Goal: Task Accomplishment & Management: Manage account settings

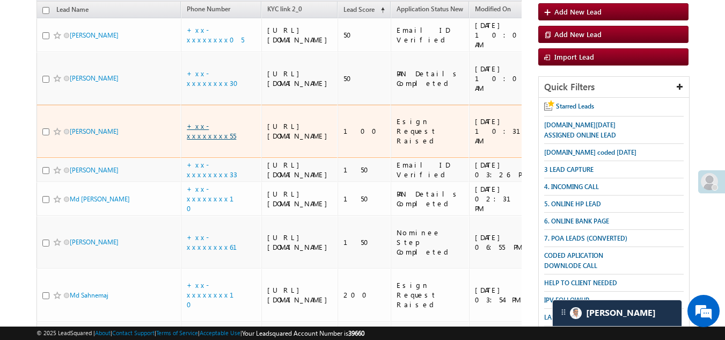
click at [212, 140] on link "+xx-xxxxxxxx55" at bounding box center [211, 130] width 49 height 19
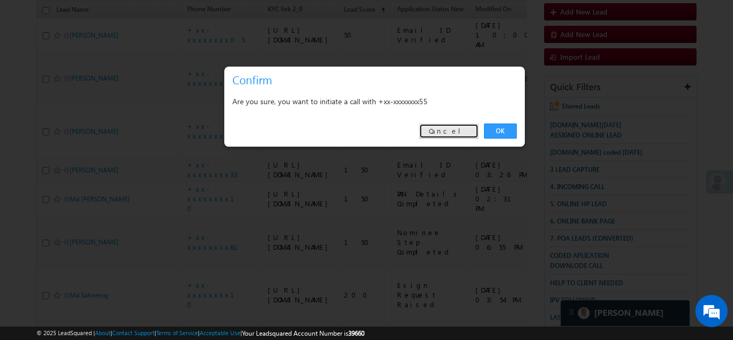
click at [465, 129] on link "Cancel" at bounding box center [449, 130] width 60 height 15
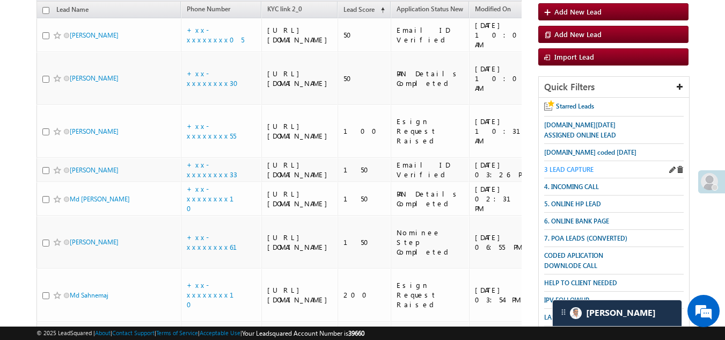
click at [571, 167] on span "3 LEAD CAPTURE" at bounding box center [568, 169] width 49 height 8
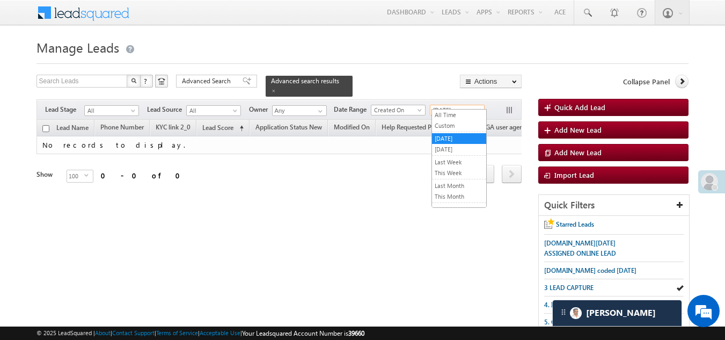
click at [455, 105] on span "[DATE]" at bounding box center [455, 110] width 51 height 10
click at [453, 111] on link "All Time" at bounding box center [459, 115] width 54 height 10
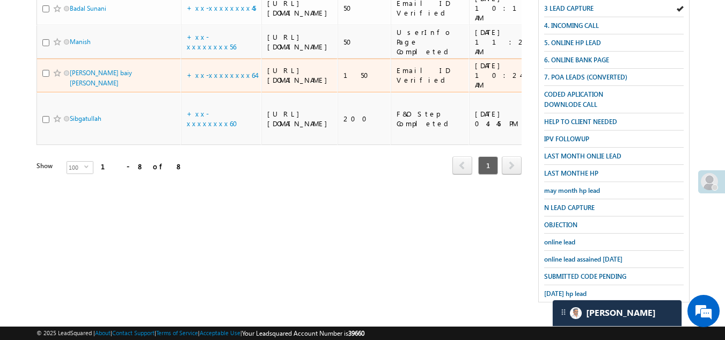
scroll to position [376, 0]
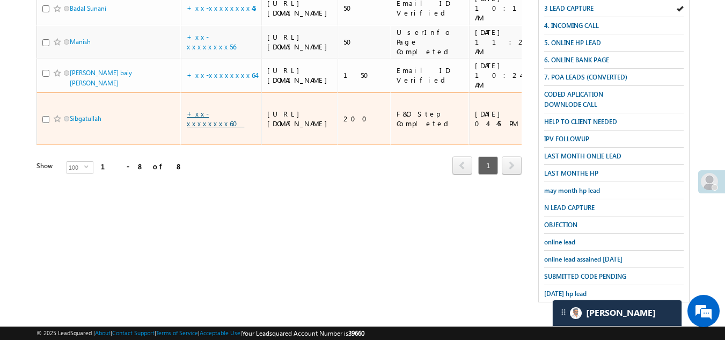
click at [211, 128] on link "+xx-xxxxxxxx60" at bounding box center [215, 118] width 57 height 19
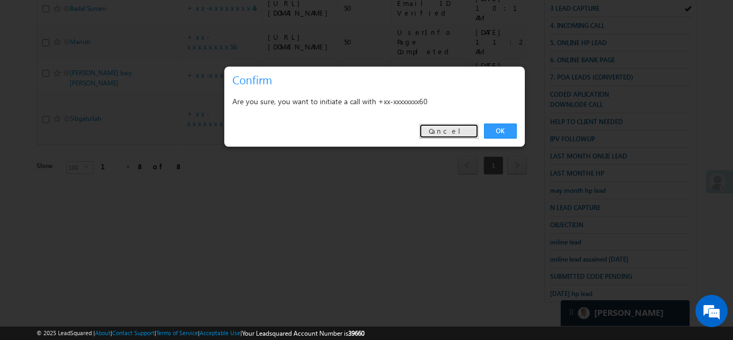
click at [458, 133] on link "Cancel" at bounding box center [449, 130] width 60 height 15
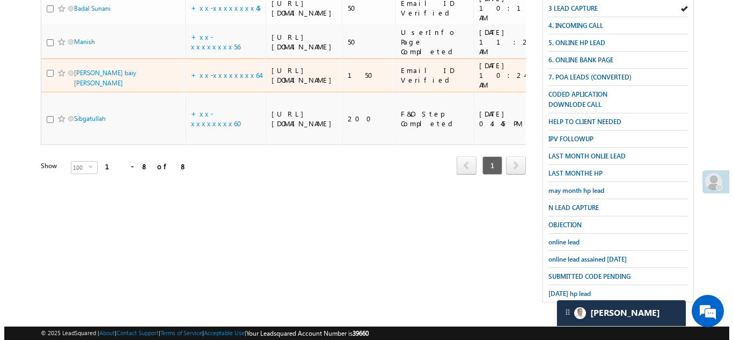
scroll to position [385, 0]
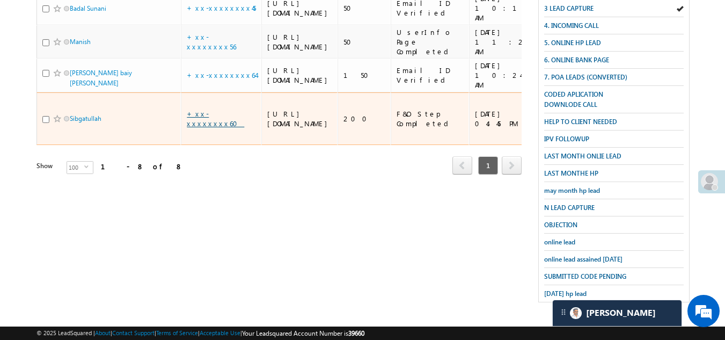
click at [219, 128] on link "+xx-xxxxxxxx60" at bounding box center [215, 118] width 57 height 19
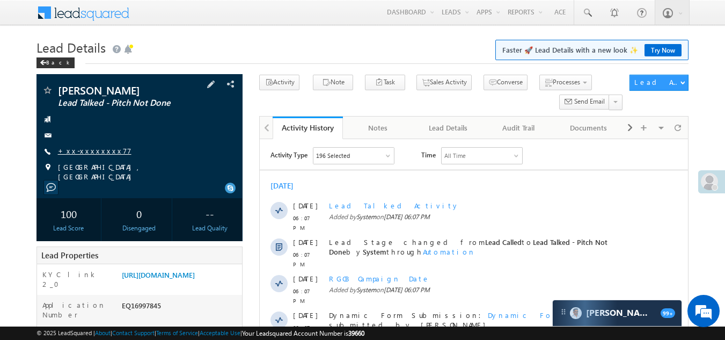
click at [91, 146] on link "+xx-xxxxxxxx77" at bounding box center [95, 150] width 74 height 9
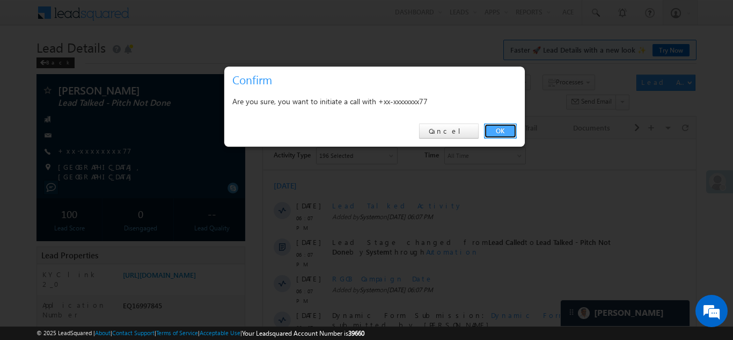
click at [496, 128] on link "OK" at bounding box center [500, 130] width 33 height 15
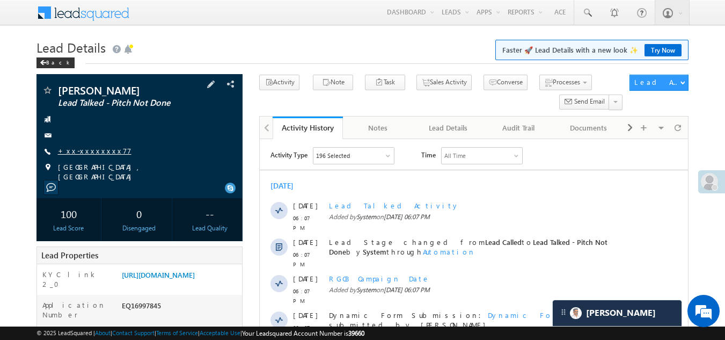
click at [95, 148] on link "+xx-xxxxxxxx77" at bounding box center [95, 150] width 74 height 9
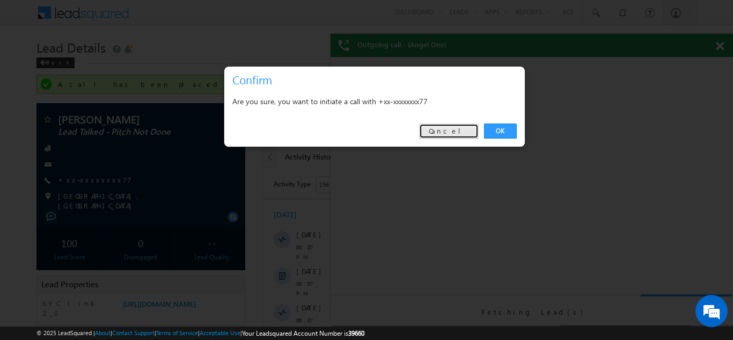
click at [465, 132] on link "Cancel" at bounding box center [449, 130] width 60 height 15
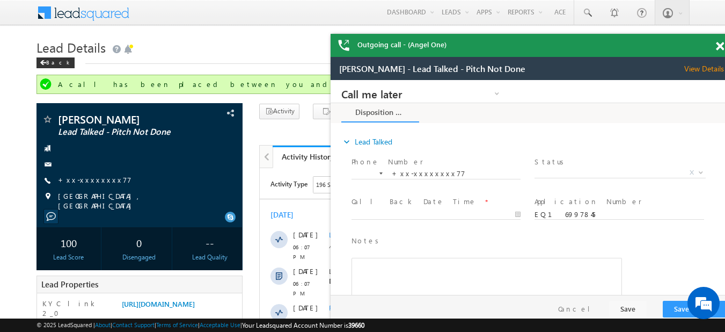
click at [718, 47] on span at bounding box center [720, 46] width 8 height 9
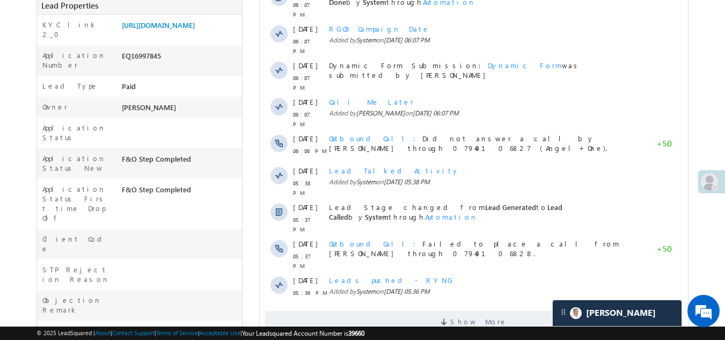
scroll to position [322, 0]
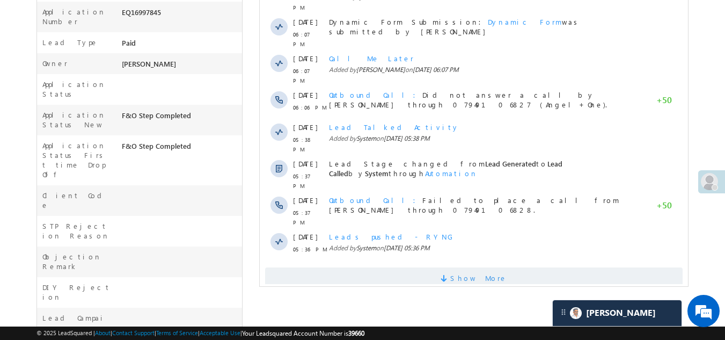
click at [347, 267] on span "Show More" at bounding box center [474, 277] width 418 height 21
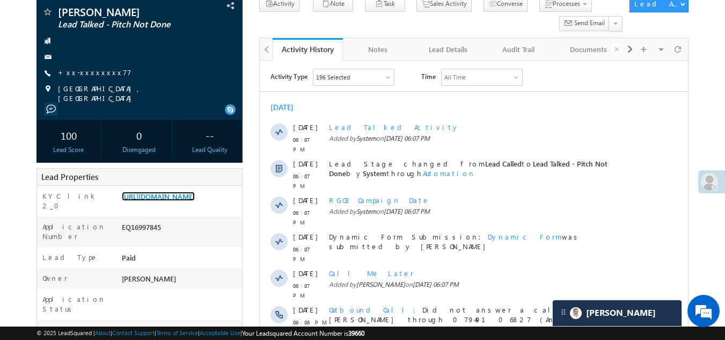
scroll to position [0, 0]
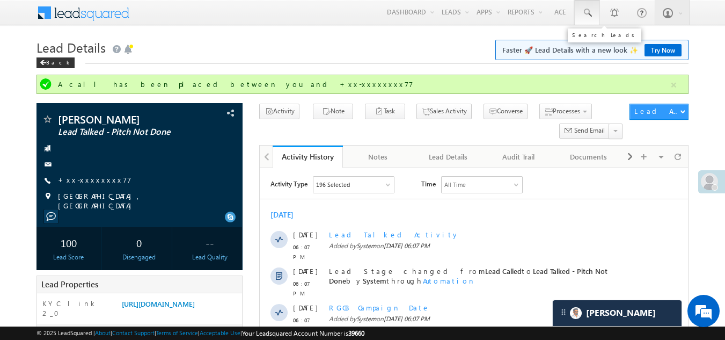
click at [589, 12] on span at bounding box center [587, 13] width 11 height 11
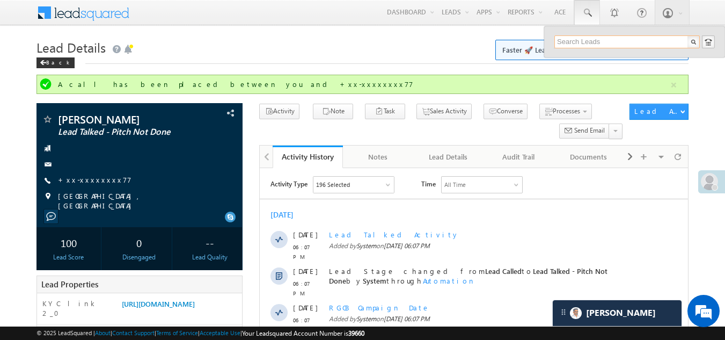
paste input "EQ12897554"
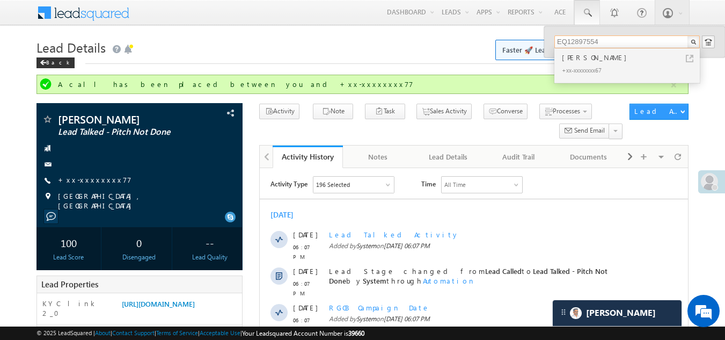
type input "EQ12897554"
click at [582, 61] on div "Abhishek Chouhan" at bounding box center [632, 58] width 144 height 12
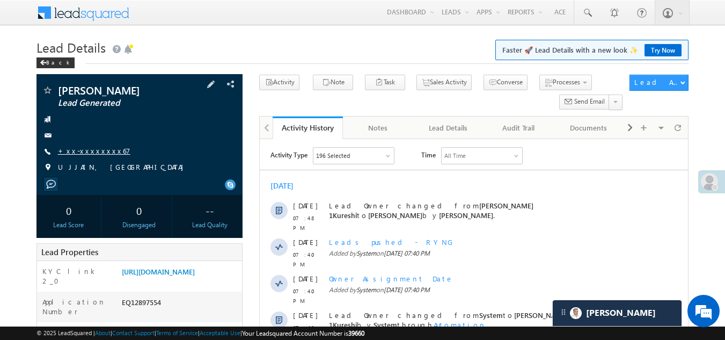
click at [84, 151] on link "+xx-xxxxxxxx67" at bounding box center [94, 150] width 72 height 9
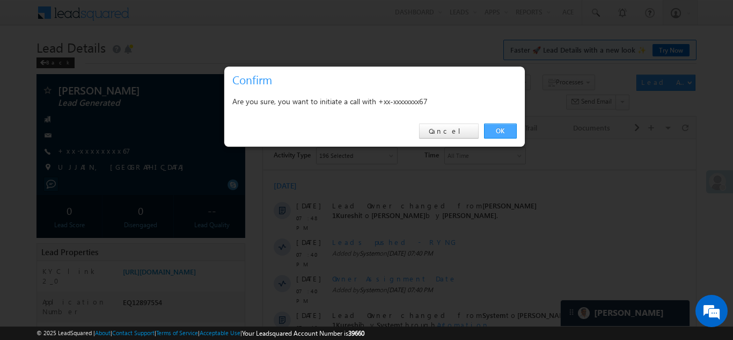
click at [499, 131] on link "OK" at bounding box center [500, 130] width 33 height 15
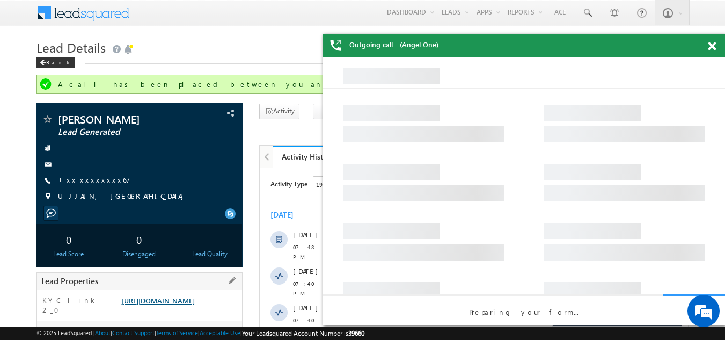
click at [193, 305] on link "https://angelbroking1-pk3em7sa.customui-test.leadsquared.com?leadId=3f33869e-d0…" at bounding box center [158, 300] width 73 height 9
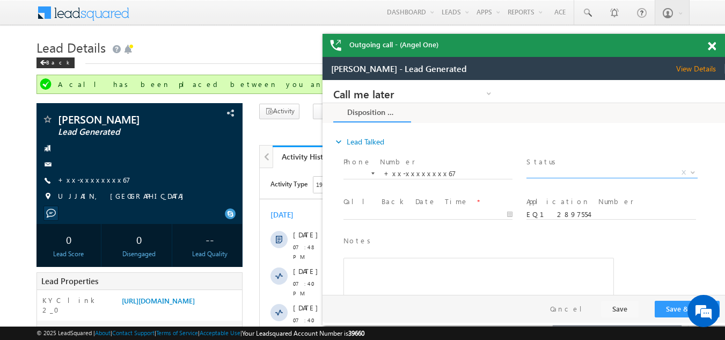
click at [568, 170] on span "X" at bounding box center [612, 172] width 171 height 11
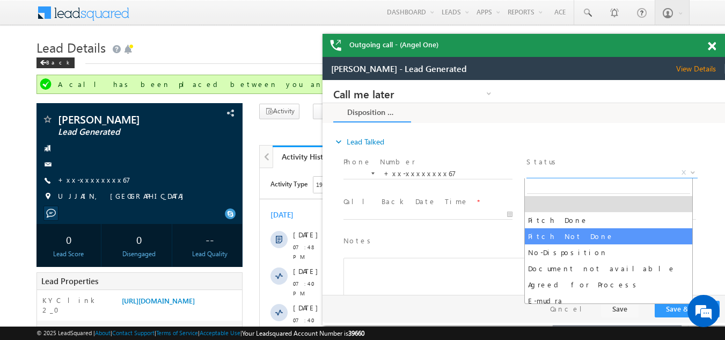
drag, startPoint x: 566, startPoint y: 235, endPoint x: 556, endPoint y: 231, distance: 10.4
select select "Pitch Not Done"
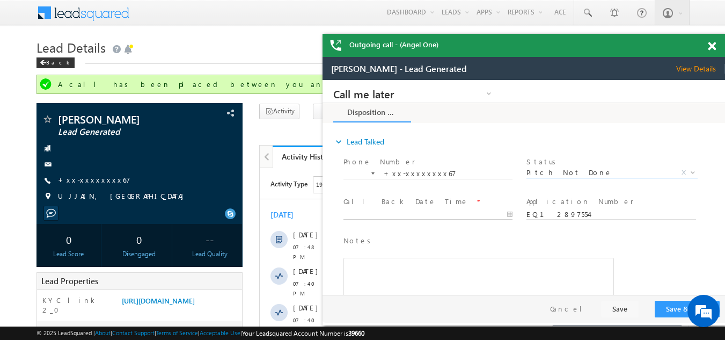
type input "09/02/25 7:59 PM"
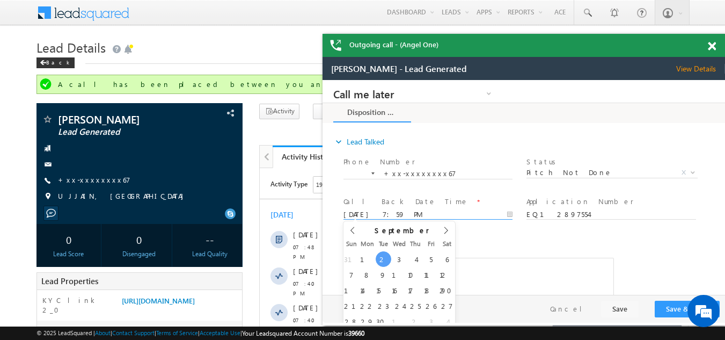
click at [385, 214] on input "09/02/25 7:59 PM" at bounding box center [428, 214] width 169 height 11
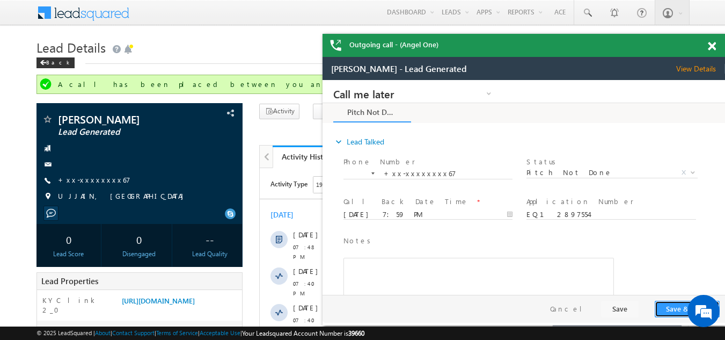
click at [666, 305] on button "Save & Close" at bounding box center [687, 309] width 65 height 17
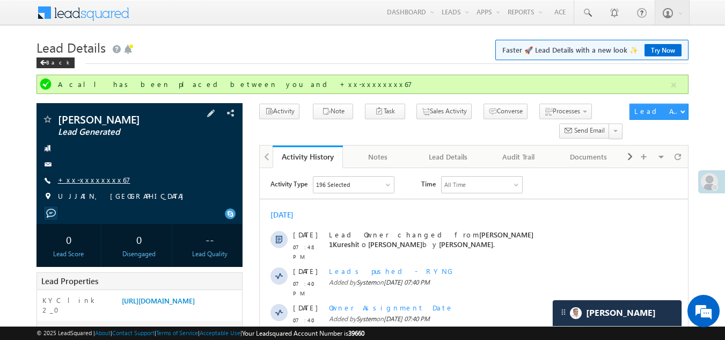
click at [85, 180] on link "+xx-xxxxxxxx67" at bounding box center [94, 179] width 72 height 9
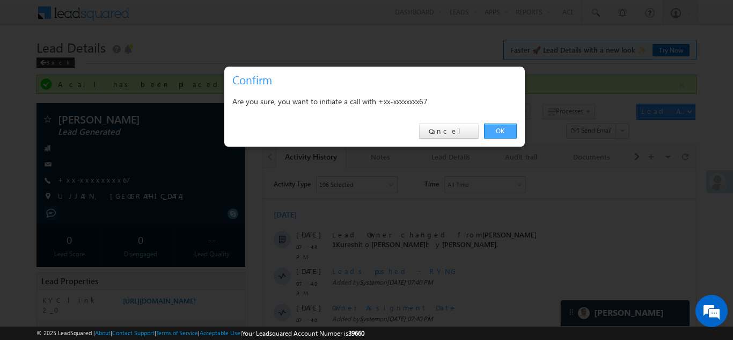
click at [498, 129] on link "OK" at bounding box center [500, 130] width 33 height 15
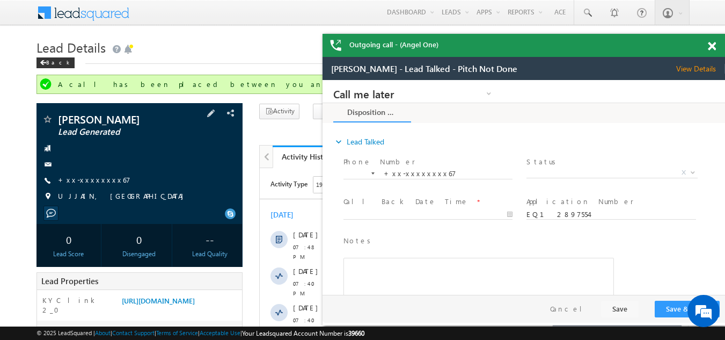
click at [91, 174] on div "Abhishek Chouhan Lead Generated +xx-xxxxxxxx67" at bounding box center [140, 160] width 196 height 93
click at [92, 182] on link "+xx-xxxxxxxx67" at bounding box center [94, 179] width 72 height 9
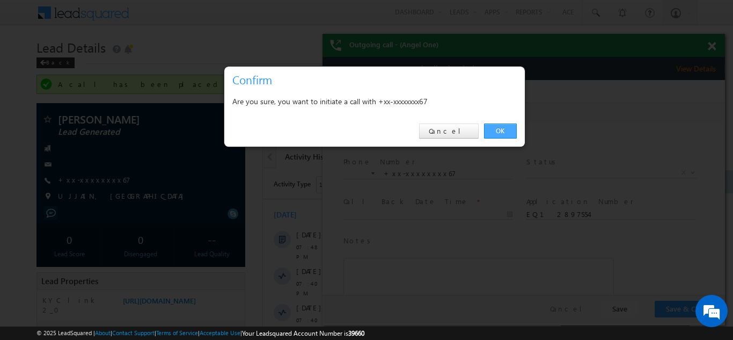
click at [502, 131] on link "OK" at bounding box center [500, 130] width 33 height 15
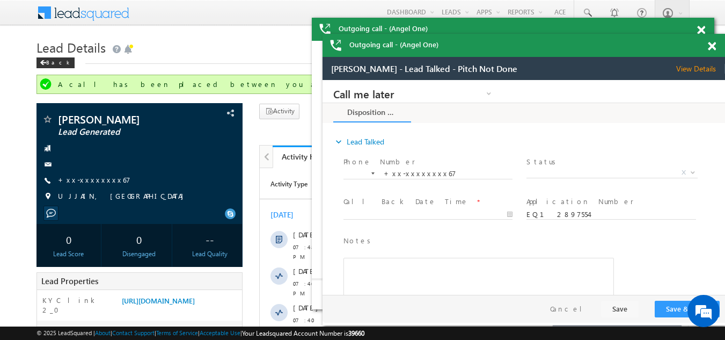
click at [710, 41] on div "Outgoing call - (Angel One)" at bounding box center [513, 29] width 403 height 23
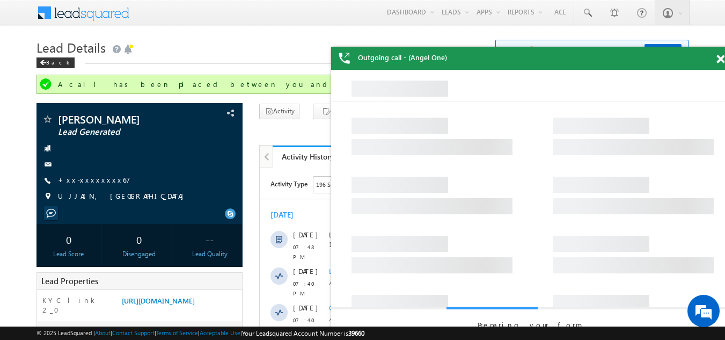
click at [719, 57] on span at bounding box center [721, 59] width 8 height 9
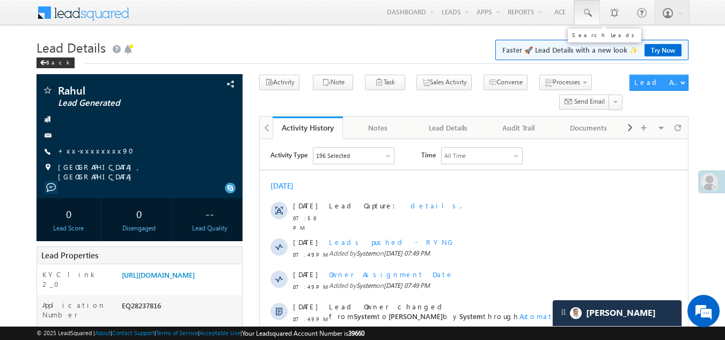
click at [582, 12] on span at bounding box center [587, 13] width 11 height 11
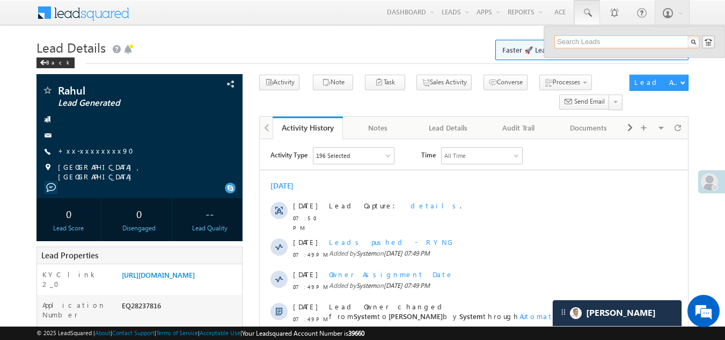
paste input "EQ28203632"
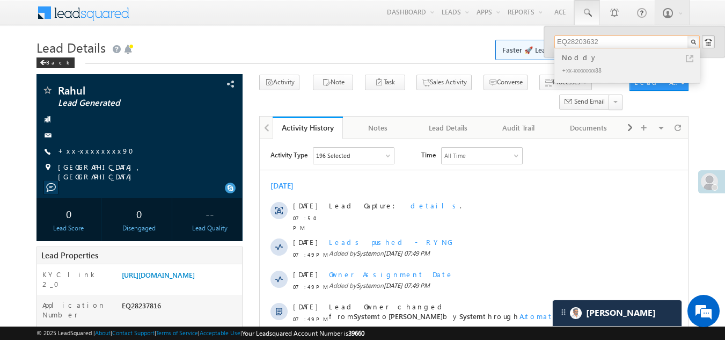
type input "EQ28203632"
click at [574, 58] on div "Noddy" at bounding box center [632, 58] width 144 height 12
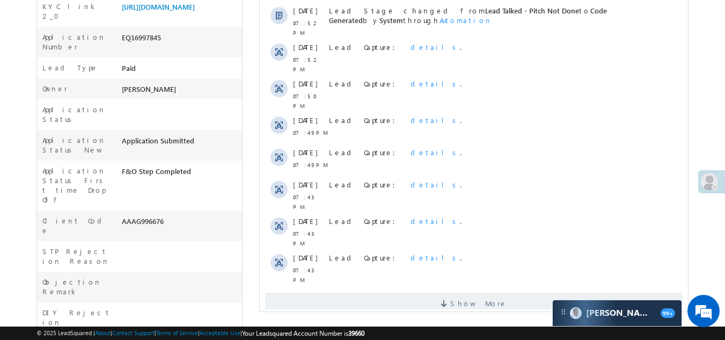
scroll to position [268, 0]
click at [408, 292] on span "Show More" at bounding box center [474, 302] width 418 height 21
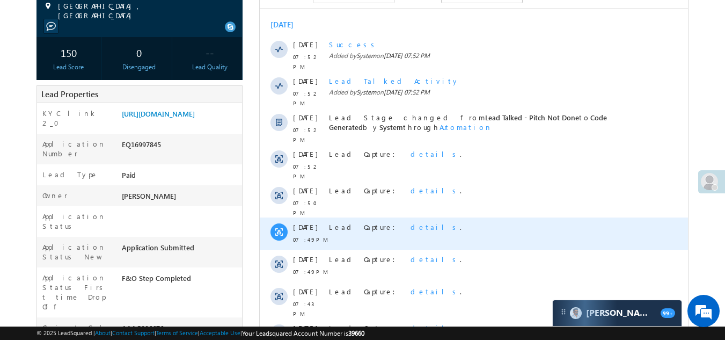
scroll to position [0, 0]
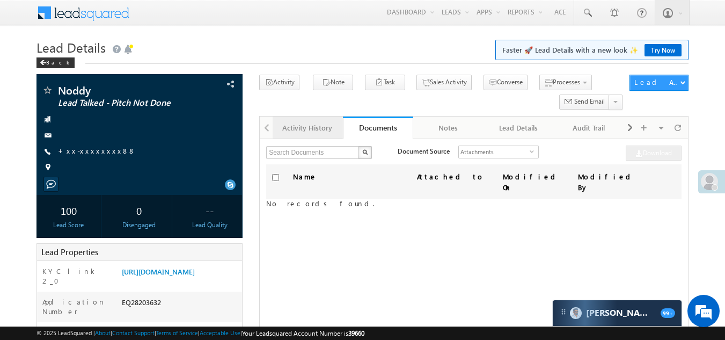
click at [310, 125] on div "Activity History" at bounding box center [307, 127] width 52 height 13
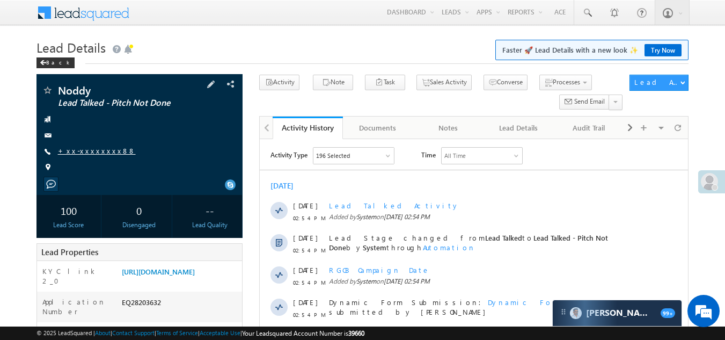
click at [84, 150] on link "+xx-xxxxxxxx88" at bounding box center [97, 150] width 78 height 9
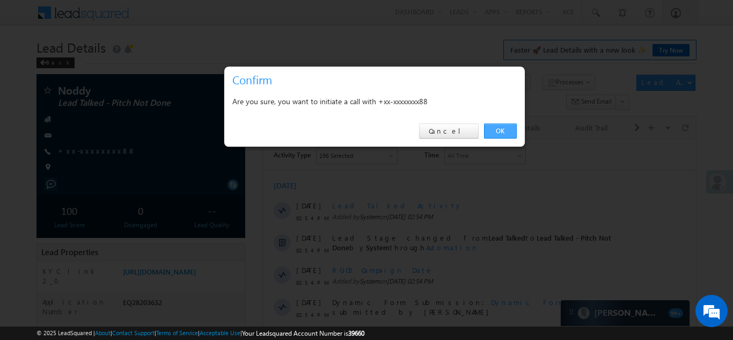
click at [502, 127] on link "OK" at bounding box center [500, 130] width 33 height 15
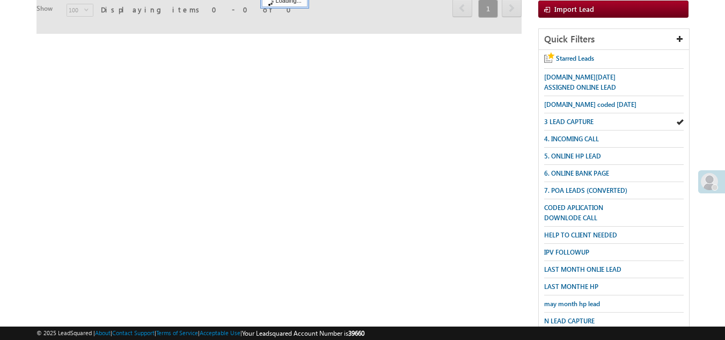
scroll to position [53, 0]
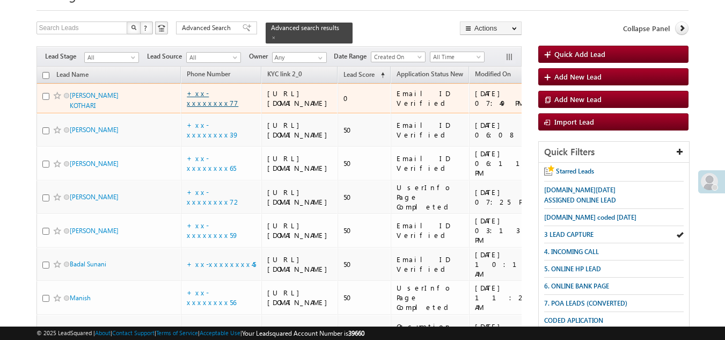
click at [213, 106] on link "+xx-xxxxxxxx77" at bounding box center [213, 98] width 52 height 19
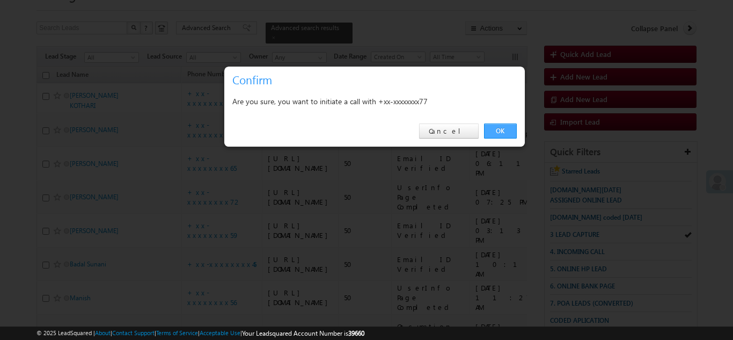
click at [494, 127] on link "OK" at bounding box center [500, 130] width 33 height 15
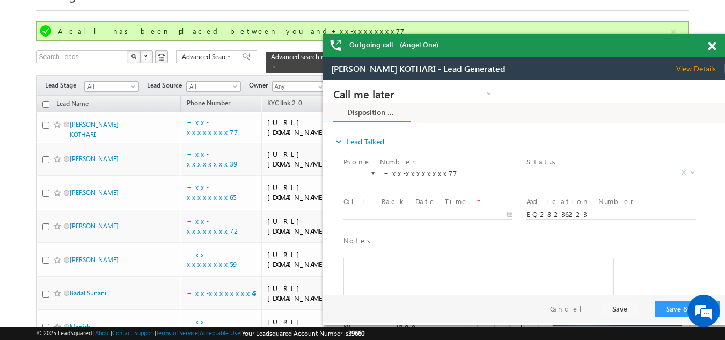
scroll to position [0, 0]
click at [713, 47] on span at bounding box center [712, 46] width 8 height 9
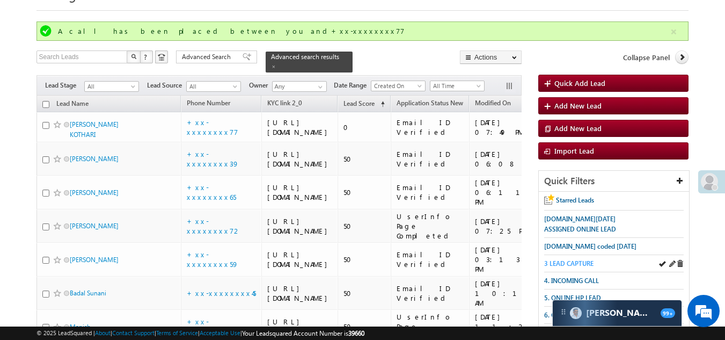
click at [582, 259] on span "3 LEAD CAPTURE" at bounding box center [568, 263] width 49 height 8
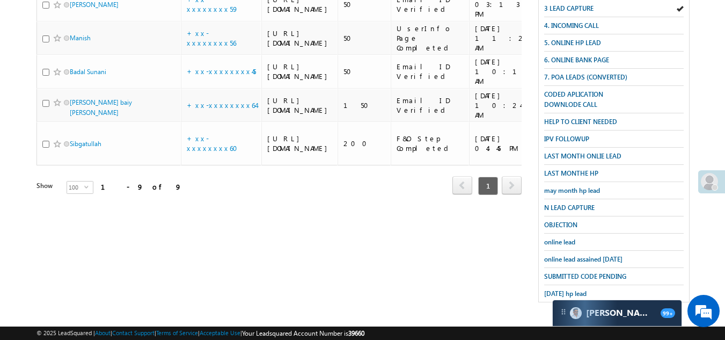
scroll to position [447, 0]
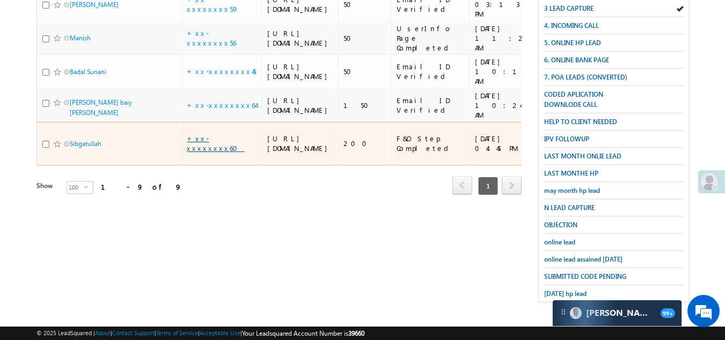
click at [221, 152] on link "+xx-xxxxxxxx60" at bounding box center [215, 143] width 57 height 19
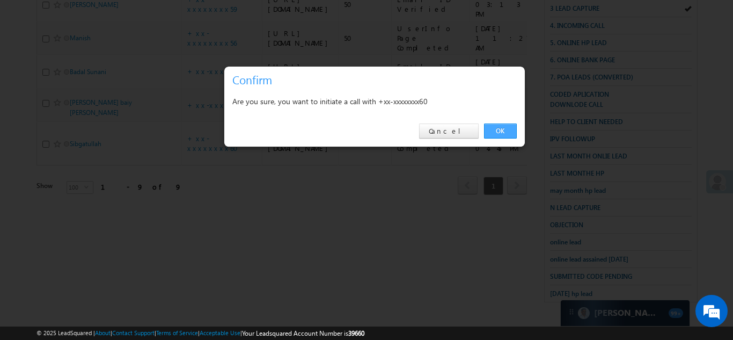
click at [494, 127] on link "OK" at bounding box center [500, 130] width 33 height 15
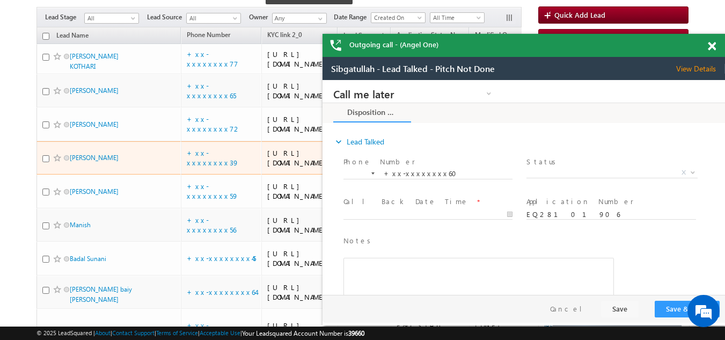
scroll to position [100, 0]
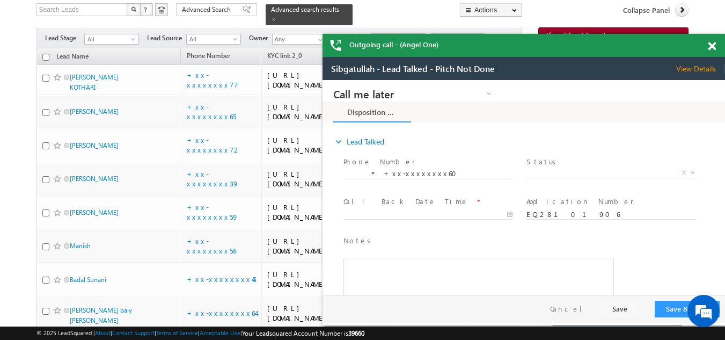
click at [711, 45] on div "Outgoing call - (Angel One)" at bounding box center [524, 45] width 403 height 23
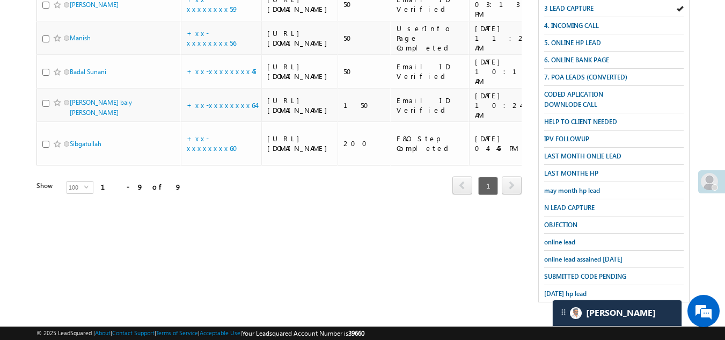
scroll to position [369, 0]
click at [573, 186] on span "may month hp lead" at bounding box center [572, 190] width 56 height 8
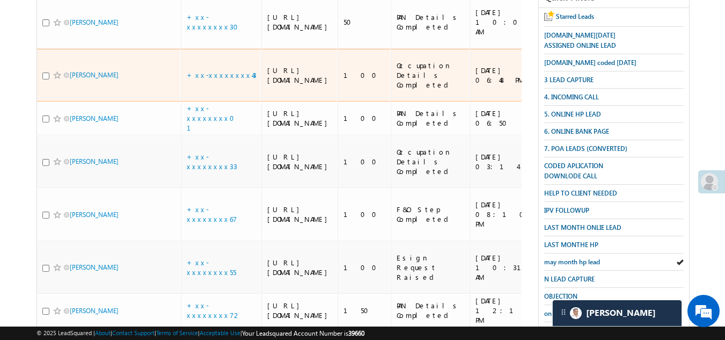
scroll to position [0, 0]
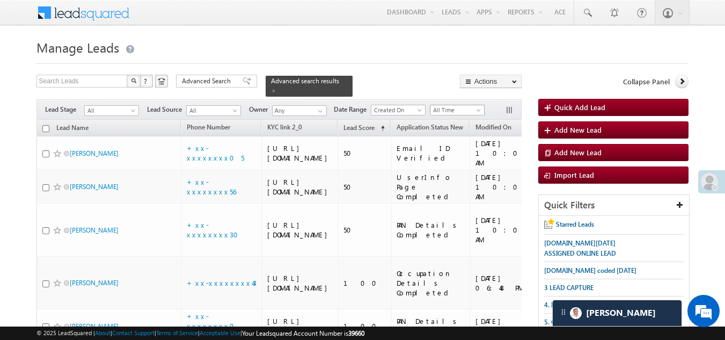
click at [444, 105] on span "All Time" at bounding box center [455, 110] width 51 height 10
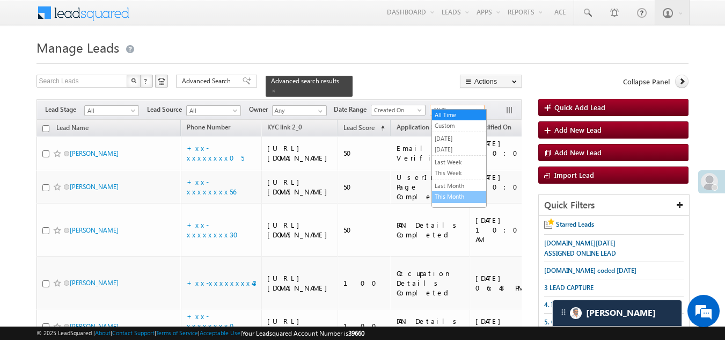
click at [447, 199] on link "This Month" at bounding box center [459, 197] width 54 height 10
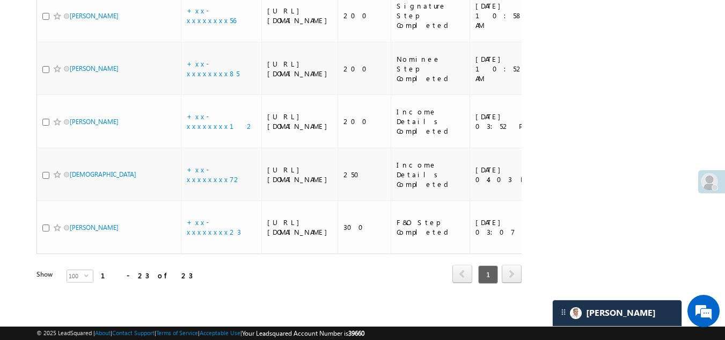
scroll to position [1323, 0]
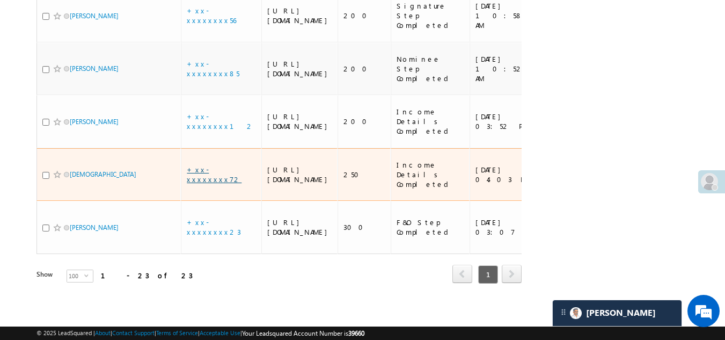
click at [208, 165] on link "+xx-xxxxxxxx72" at bounding box center [214, 174] width 55 height 19
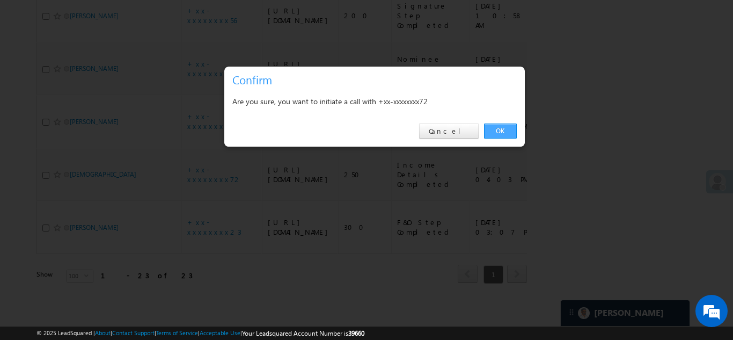
click at [495, 131] on link "OK" at bounding box center [500, 130] width 33 height 15
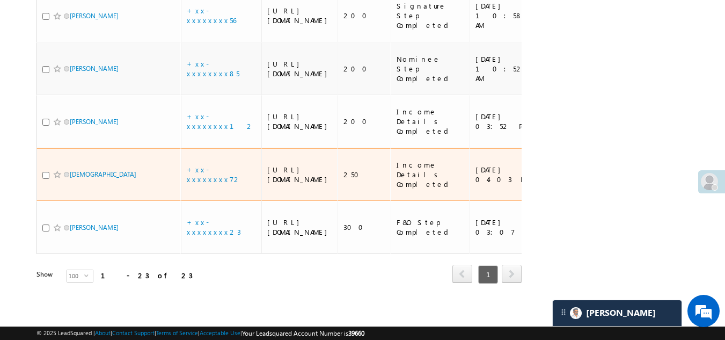
scroll to position [1352, 0]
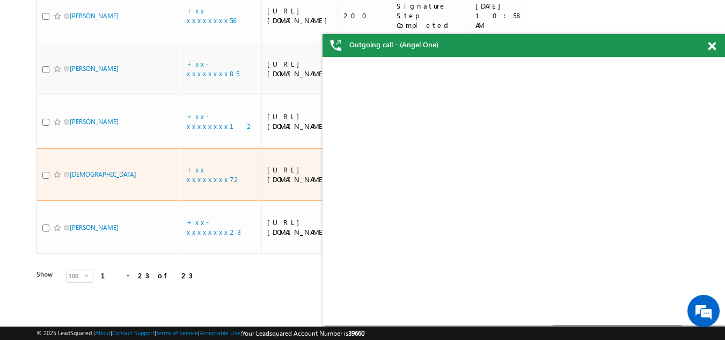
click at [46, 172] on input "checkbox" at bounding box center [45, 175] width 7 height 7
checkbox input "true"
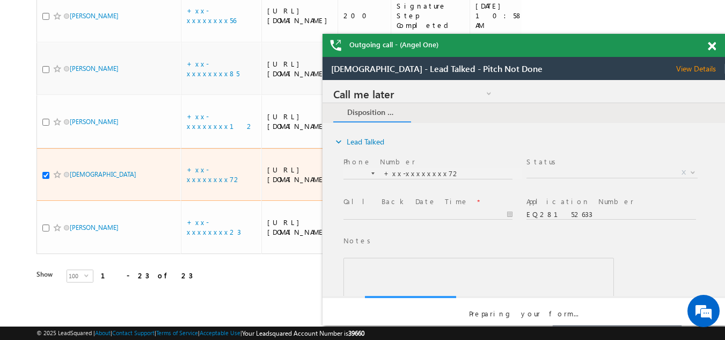
scroll to position [0, 0]
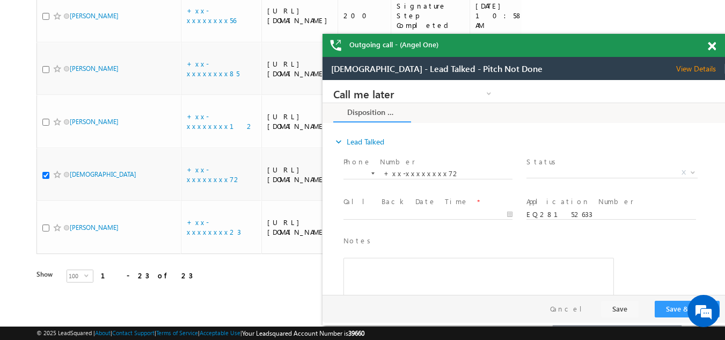
click at [710, 45] on span at bounding box center [712, 46] width 8 height 9
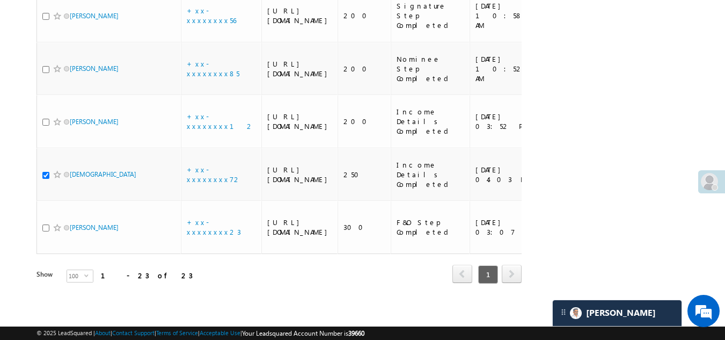
scroll to position [1298, 0]
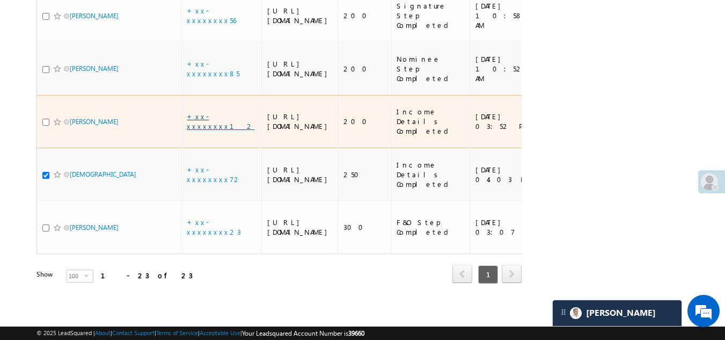
click at [213, 130] on link "+xx-xxxxxxxx12" at bounding box center [221, 121] width 68 height 19
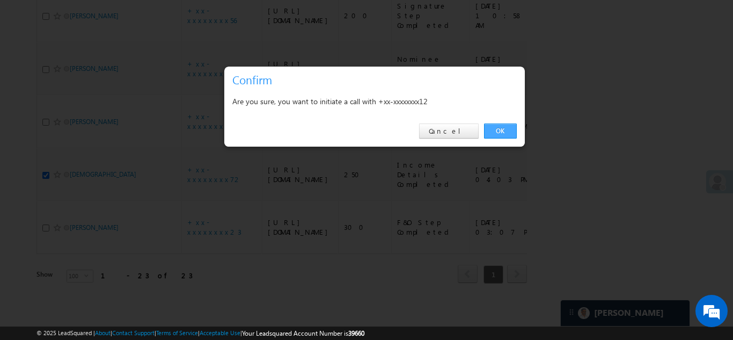
click at [494, 129] on link "OK" at bounding box center [500, 130] width 33 height 15
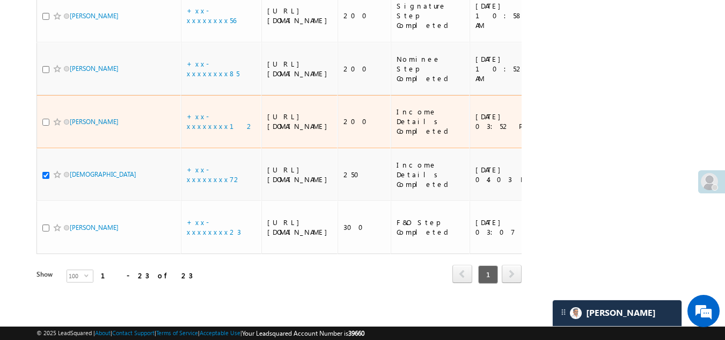
click at [44, 126] on input "checkbox" at bounding box center [45, 122] width 7 height 7
checkbox input "true"
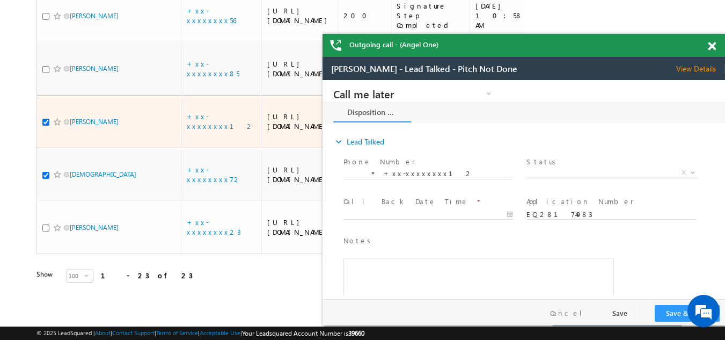
scroll to position [0, 0]
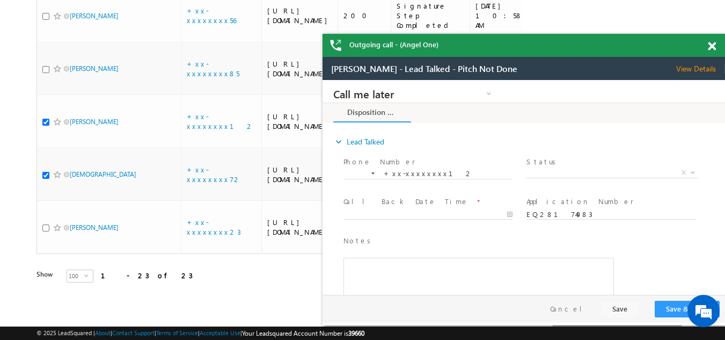
click at [710, 45] on div "Outgoing call - (Angel One)" at bounding box center [524, 45] width 403 height 23
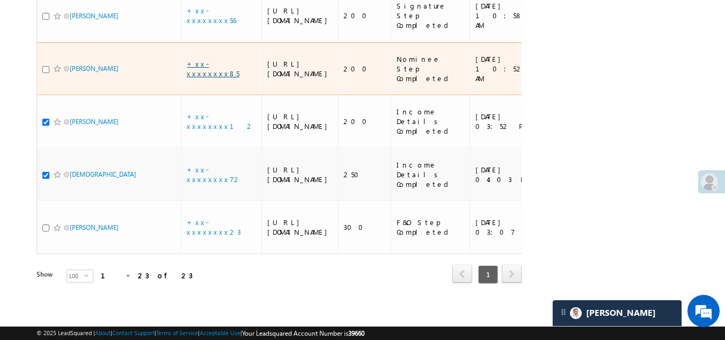
click at [221, 78] on link "+xx-xxxxxxxx85" at bounding box center [213, 68] width 53 height 19
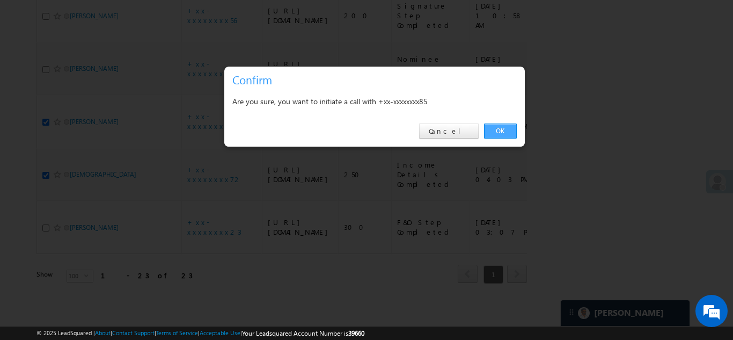
click at [503, 125] on link "OK" at bounding box center [500, 130] width 33 height 15
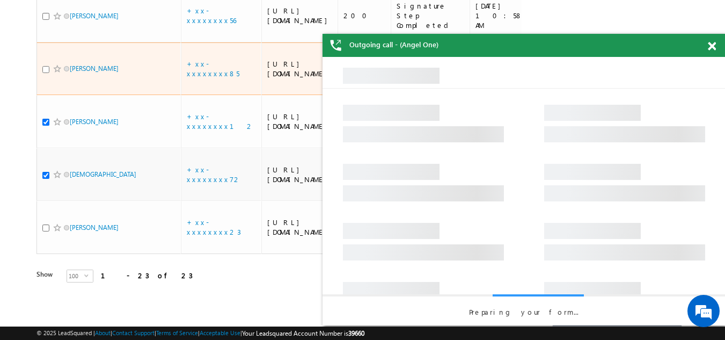
click at [46, 73] on input "checkbox" at bounding box center [45, 69] width 7 height 7
checkbox input "true"
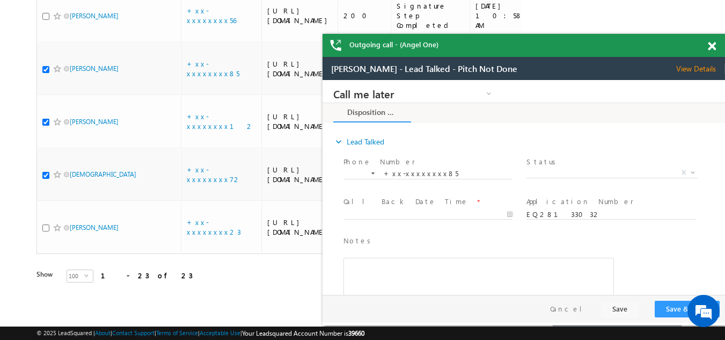
click at [712, 43] on span at bounding box center [712, 46] width 8 height 9
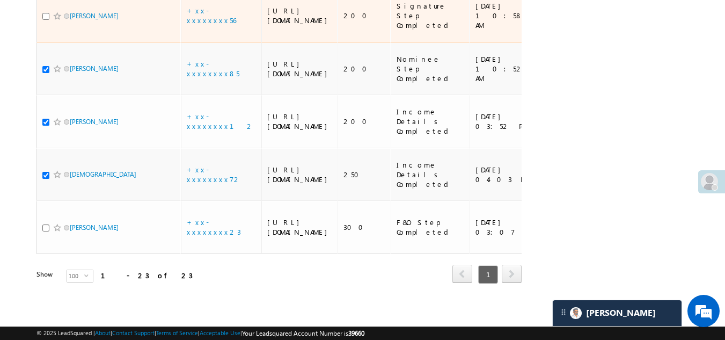
scroll to position [1244, 0]
click at [210, 25] on link "+xx-xxxxxxxx56" at bounding box center [211, 15] width 49 height 19
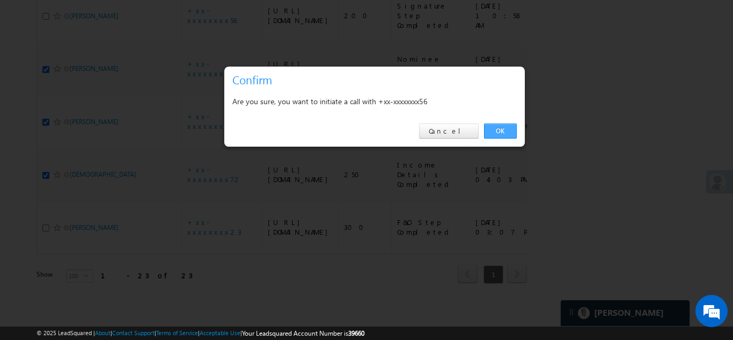
click at [498, 127] on link "OK" at bounding box center [500, 130] width 33 height 15
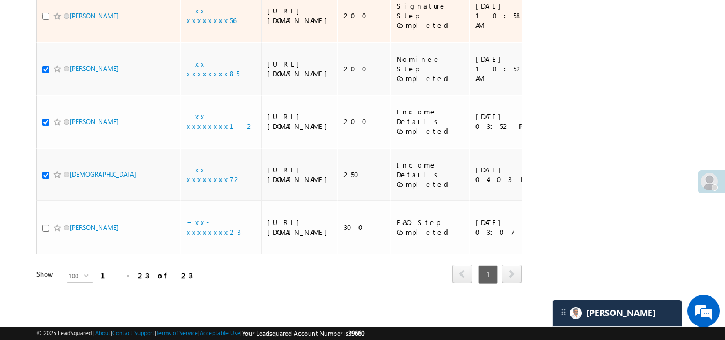
click at [45, 20] on input "checkbox" at bounding box center [45, 16] width 7 height 7
checkbox input "true"
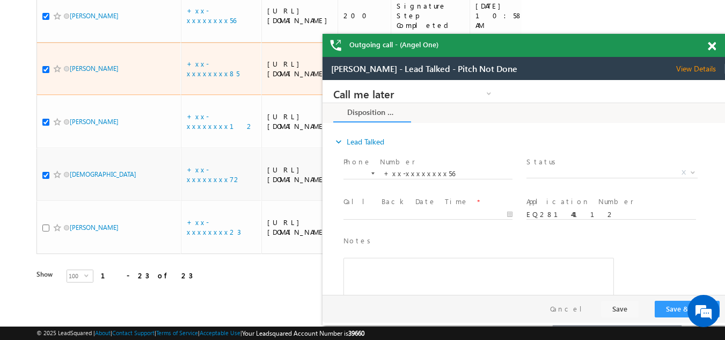
scroll to position [0, 0]
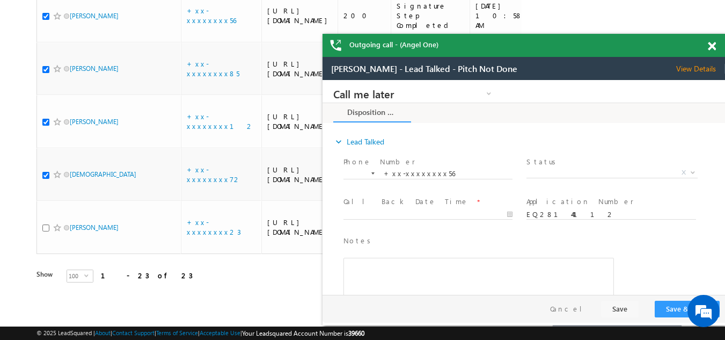
click at [704, 64] on span "View Details" at bounding box center [700, 69] width 49 height 10
click at [710, 42] on span at bounding box center [712, 46] width 8 height 9
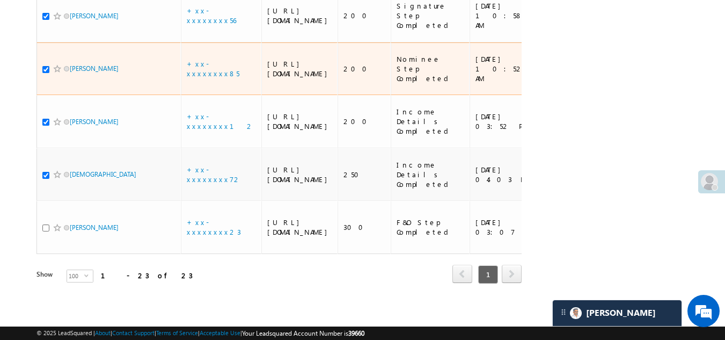
scroll to position [1083, 0]
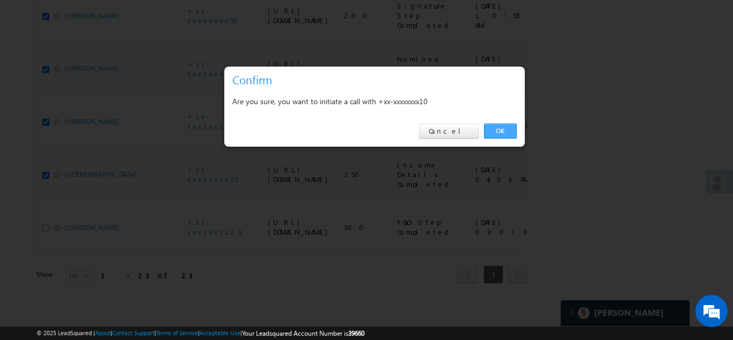
click at [506, 127] on link "OK" at bounding box center [500, 130] width 33 height 15
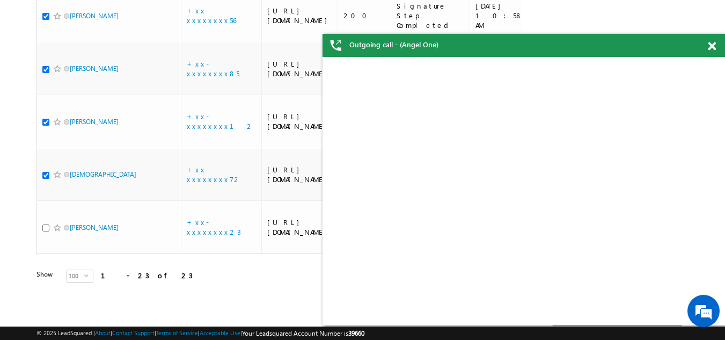
checkbox input "true"
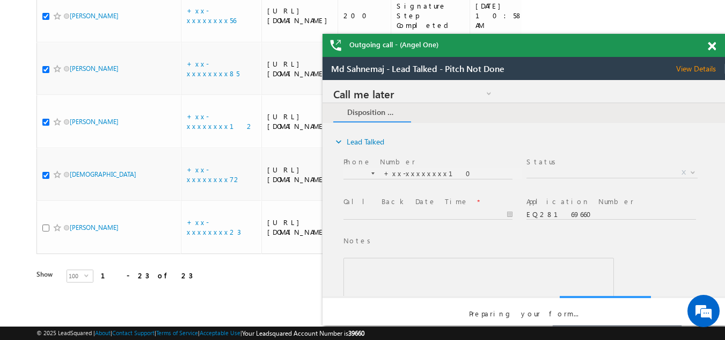
scroll to position [0, 0]
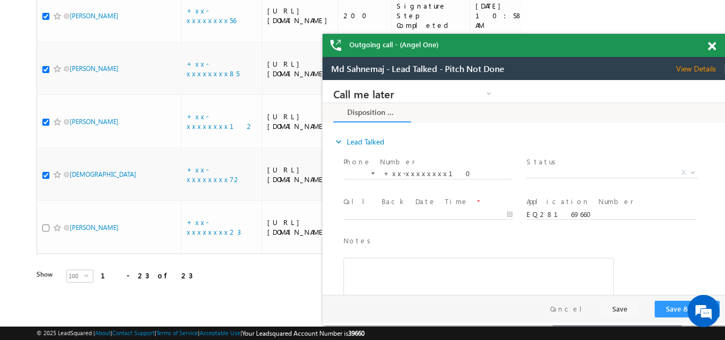
click at [714, 45] on span at bounding box center [712, 46] width 8 height 9
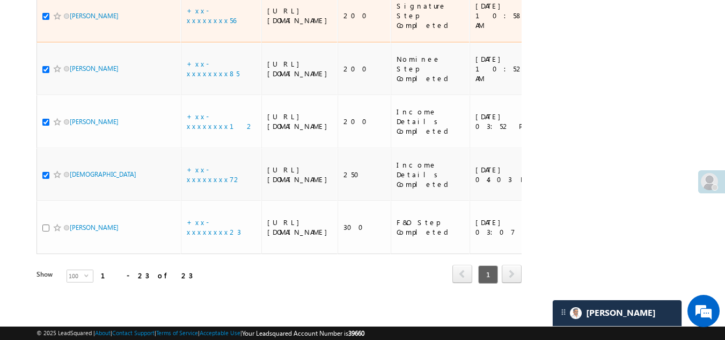
scroll to position [1029, 0]
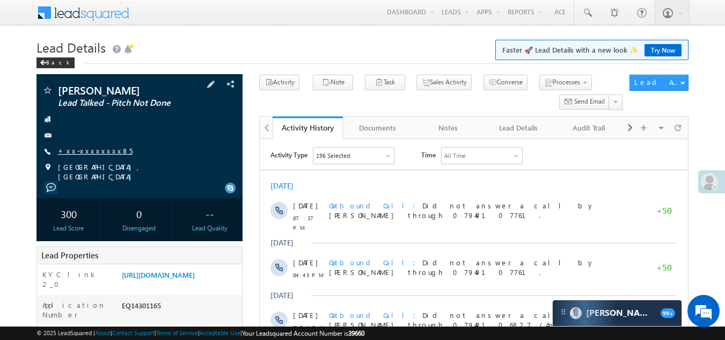
click at [85, 149] on link "+xx-xxxxxxxx85" at bounding box center [95, 150] width 75 height 9
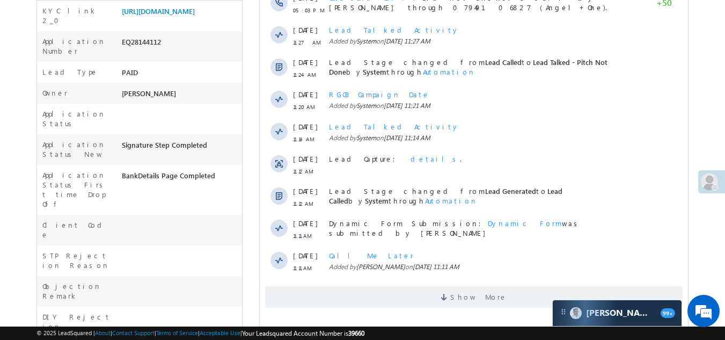
scroll to position [268, 0]
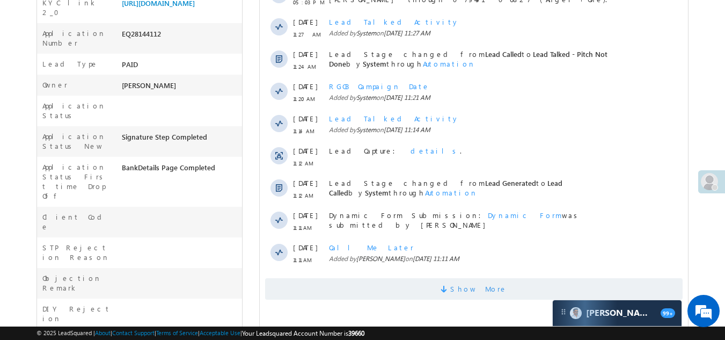
click at [391, 288] on span "Show More" at bounding box center [474, 288] width 418 height 21
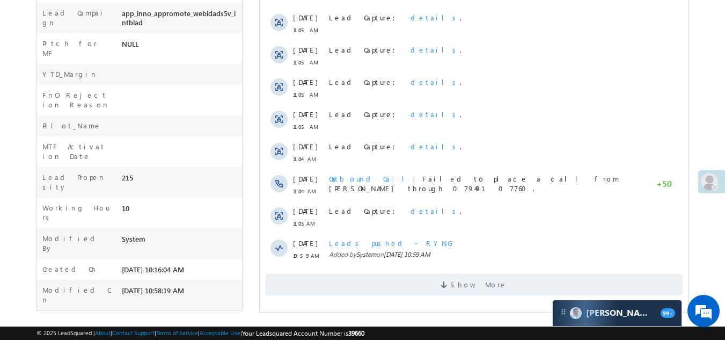
scroll to position [595, 0]
click at [357, 287] on span "Show More" at bounding box center [474, 283] width 418 height 21
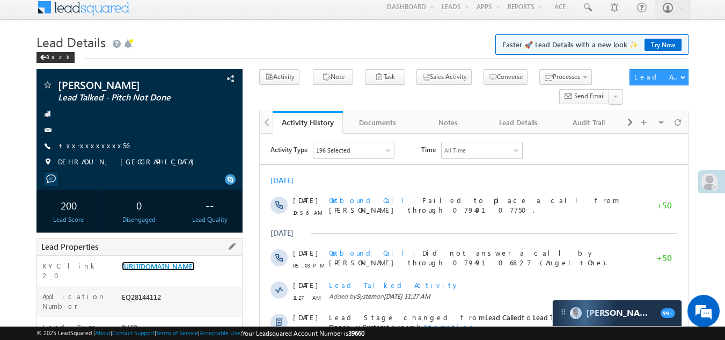
scroll to position [5, 0]
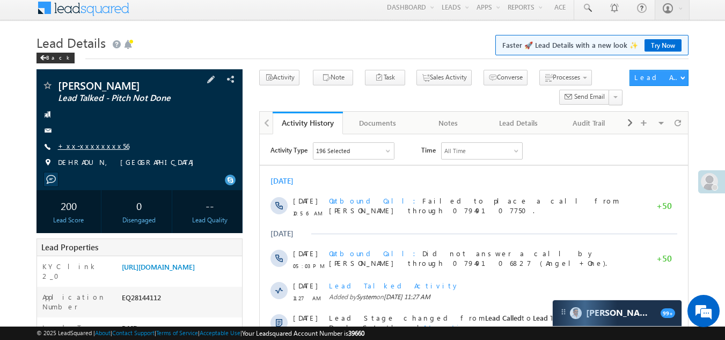
click at [84, 146] on link "+xx-xxxxxxxx56" at bounding box center [93, 145] width 71 height 9
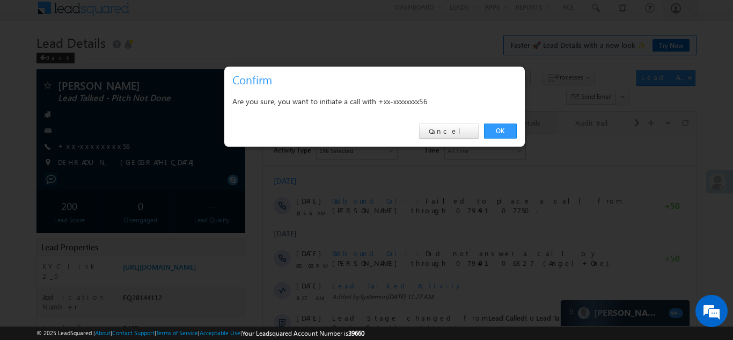
click at [490, 131] on link "OK" at bounding box center [500, 130] width 33 height 15
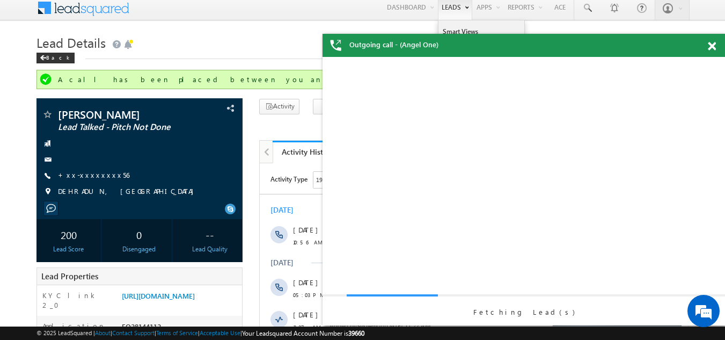
scroll to position [0, 0]
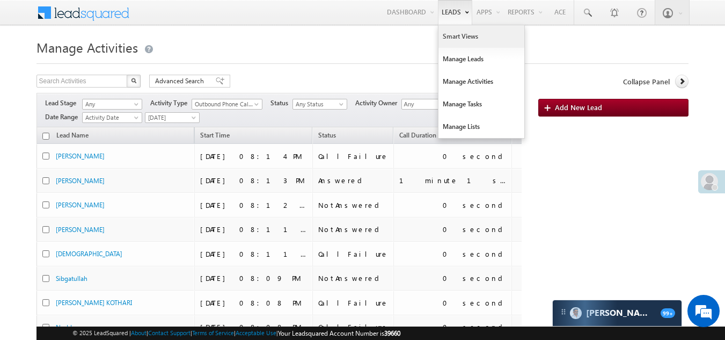
click at [452, 34] on link "Smart Views" at bounding box center [482, 36] width 86 height 23
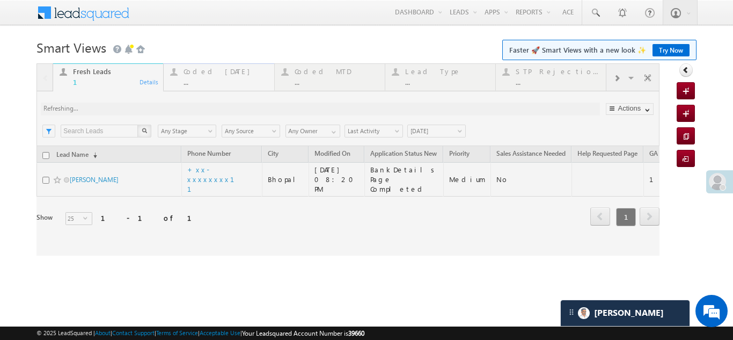
click at [207, 72] on div "Coded [DATE]" at bounding box center [226, 71] width 84 height 9
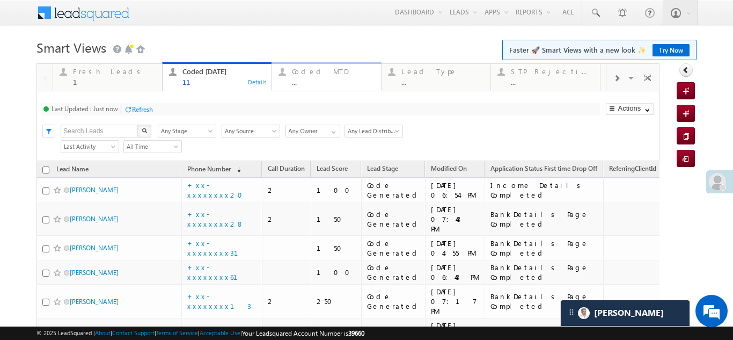
click at [313, 69] on div "Coded MTD" at bounding box center [333, 71] width 83 height 9
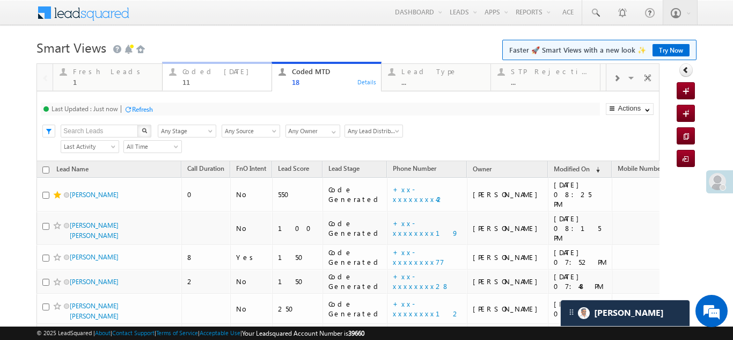
click at [206, 72] on div "Coded Today" at bounding box center [223, 71] width 83 height 9
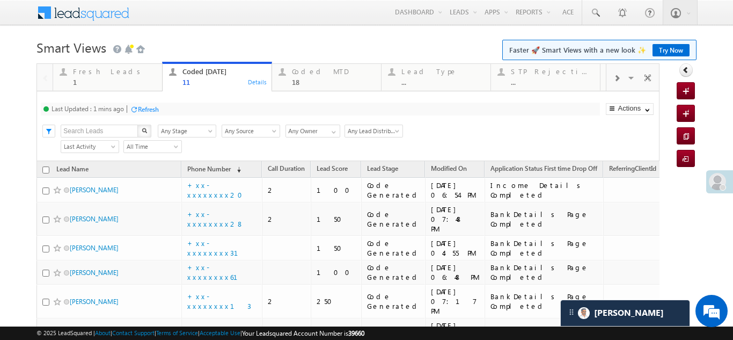
click at [151, 106] on div "Refresh" at bounding box center [148, 109] width 21 height 8
click at [98, 70] on div "Fresh Leads" at bounding box center [114, 71] width 83 height 9
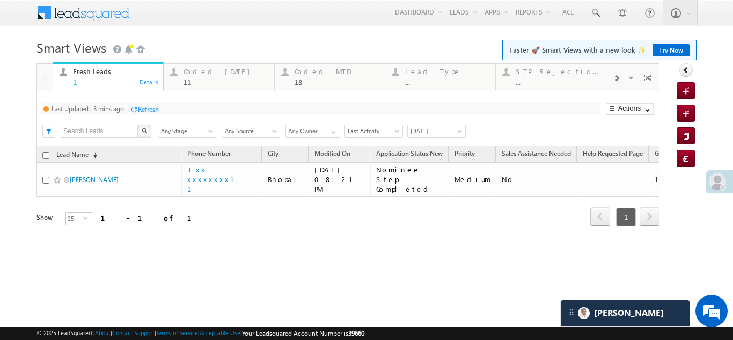
click at [149, 108] on div "Refresh" at bounding box center [148, 109] width 21 height 8
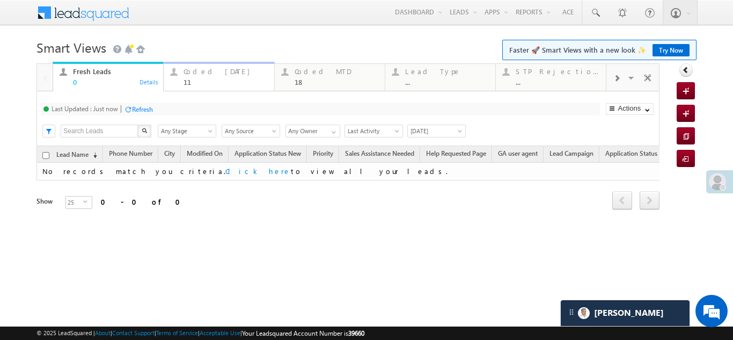
click at [193, 74] on div "Coded Today" at bounding box center [226, 71] width 84 height 9
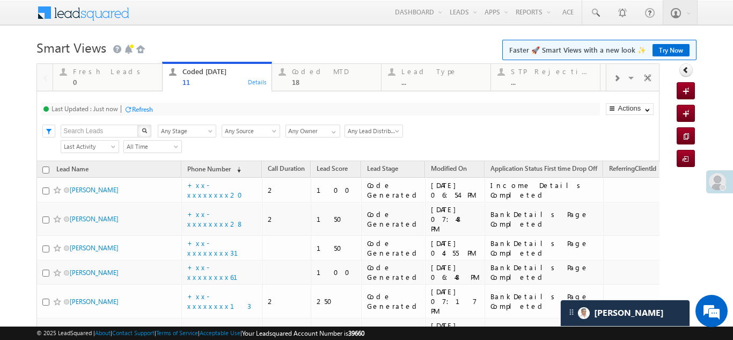
click at [150, 108] on div "Refresh" at bounding box center [142, 109] width 21 height 8
click at [182, 108] on div "Refresh" at bounding box center [182, 109] width 21 height 8
click at [316, 69] on div "Coded MTD" at bounding box center [333, 71] width 83 height 9
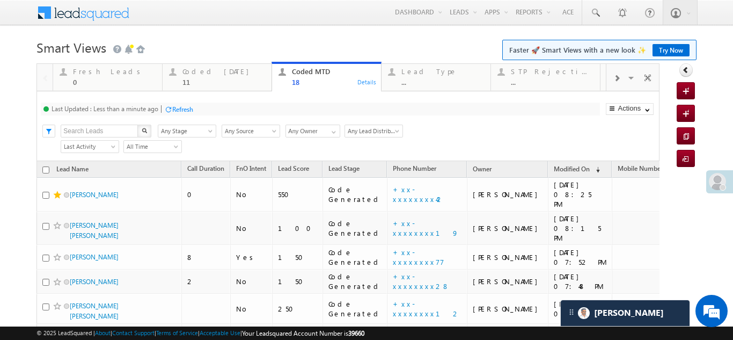
click at [182, 109] on div "Refresh" at bounding box center [182, 109] width 21 height 8
click at [210, 72] on div "Coded Today" at bounding box center [223, 71] width 83 height 9
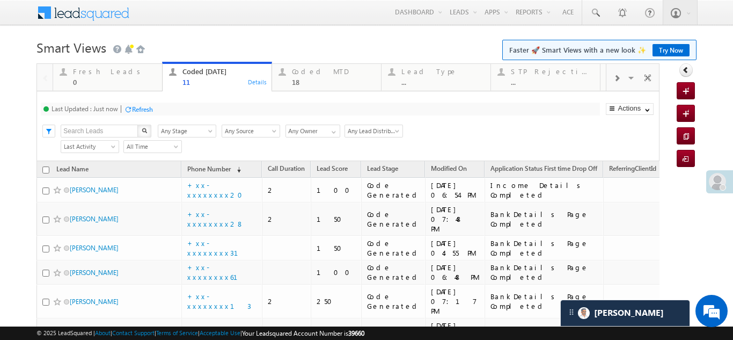
click at [145, 112] on div "Refresh" at bounding box center [142, 109] width 21 height 8
click at [187, 105] on div "Refresh" at bounding box center [182, 109] width 21 height 8
click at [150, 111] on div "Refresh" at bounding box center [142, 109] width 21 height 8
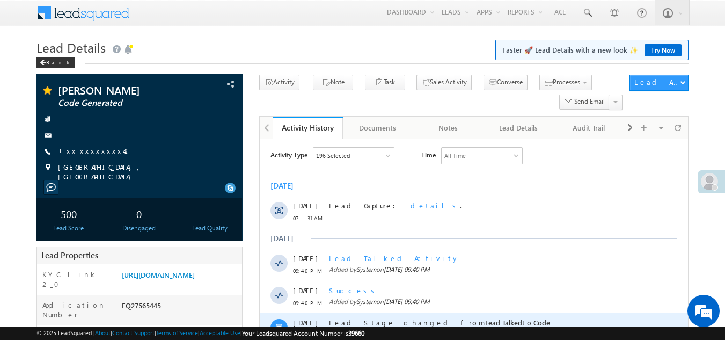
scroll to position [322, 0]
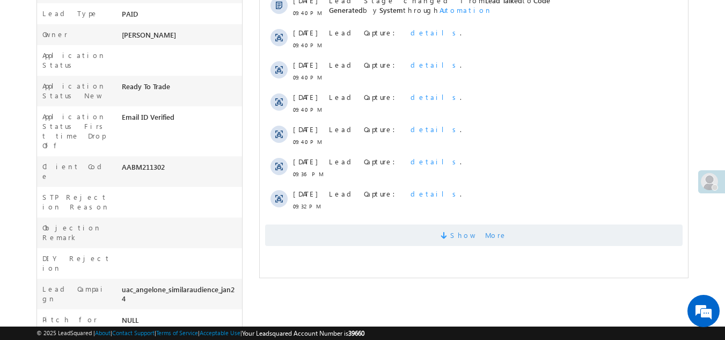
click at [450, 243] on span "Show More" at bounding box center [474, 234] width 418 height 21
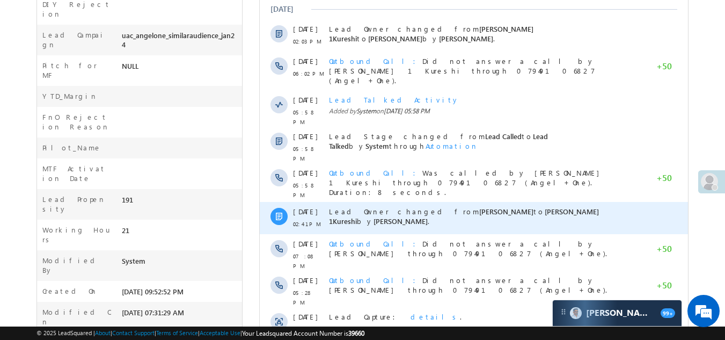
scroll to position [616, 0]
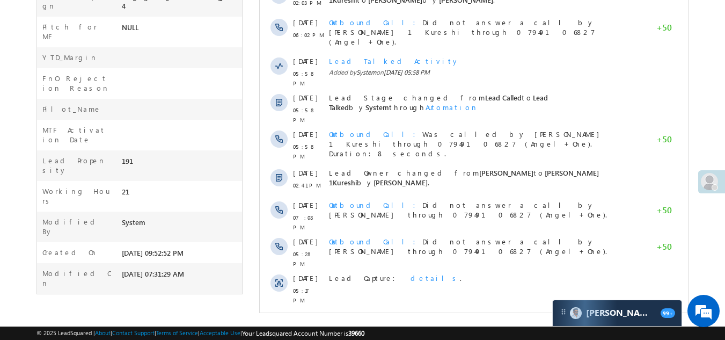
click at [435, 313] on span "Show More" at bounding box center [474, 323] width 418 height 21
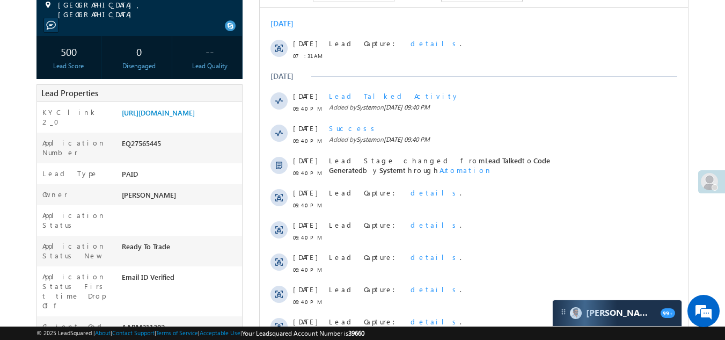
scroll to position [25, 0]
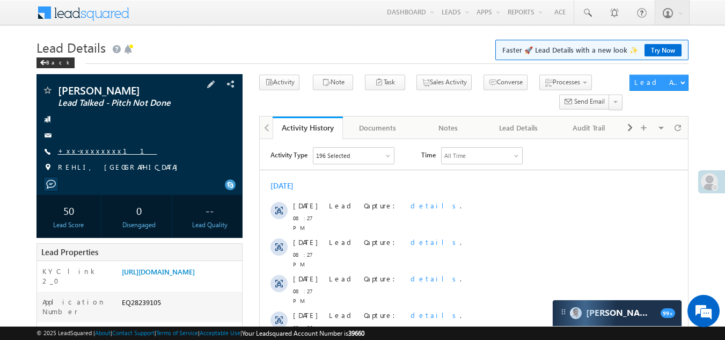
click at [72, 151] on link "+xx-xxxxxxxx11" at bounding box center [107, 150] width 99 height 9
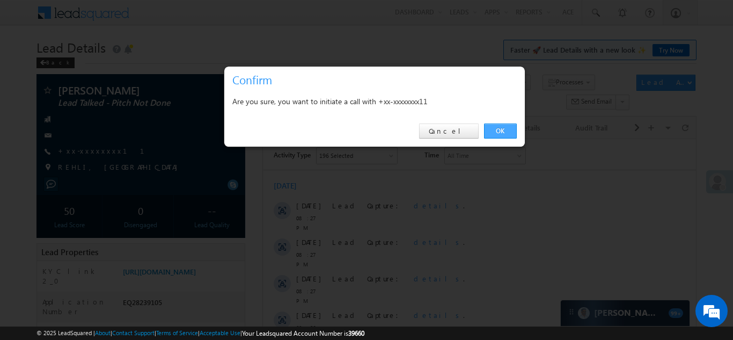
click at [503, 126] on link "OK" at bounding box center [500, 130] width 33 height 15
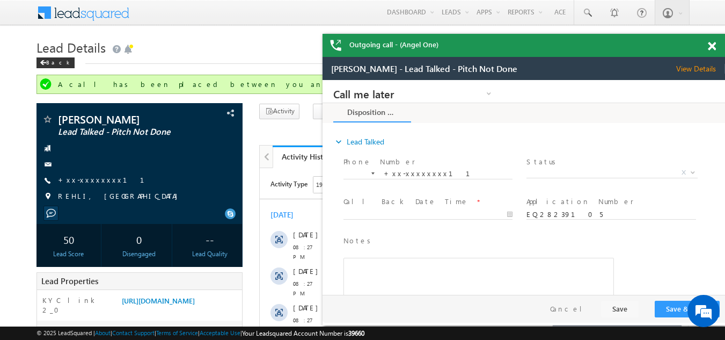
click at [714, 43] on span at bounding box center [712, 46] width 8 height 9
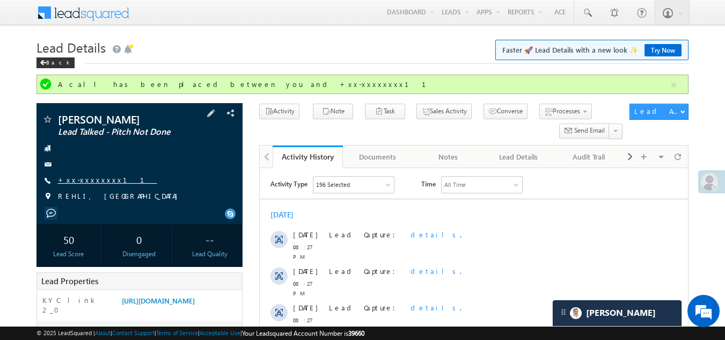
click at [90, 180] on link "+xx-xxxxxxxx11" at bounding box center [107, 179] width 99 height 9
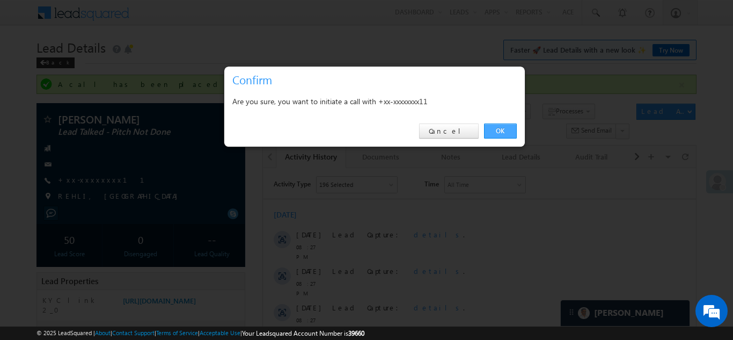
click at [496, 127] on link "OK" at bounding box center [500, 130] width 33 height 15
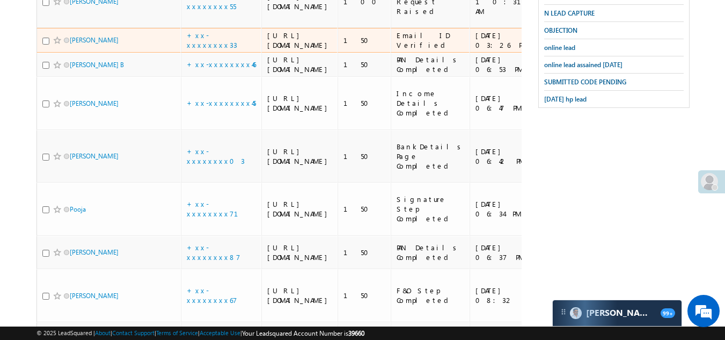
scroll to position [473, 0]
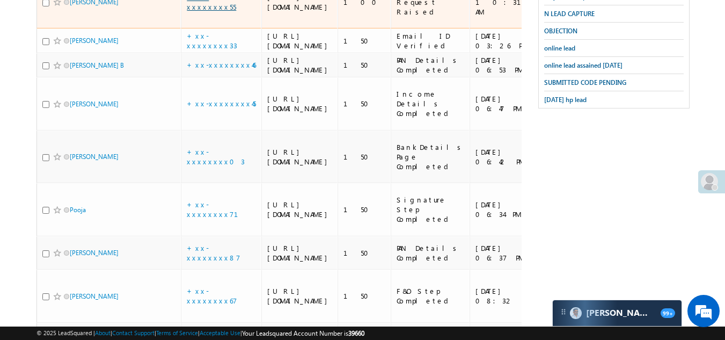
click at [204, 11] on link "+xx-xxxxxxxx55" at bounding box center [211, 1] width 49 height 19
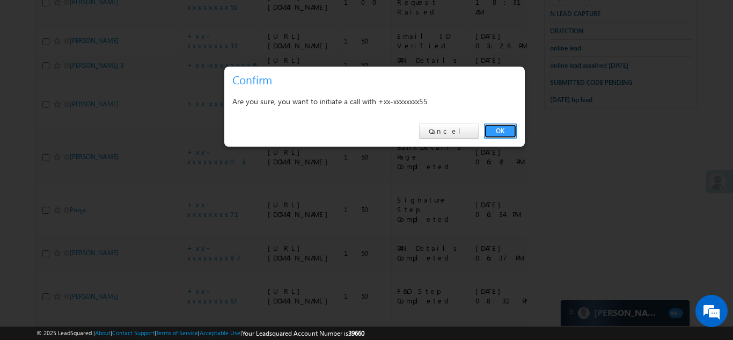
click at [505, 128] on link "OK" at bounding box center [500, 130] width 33 height 15
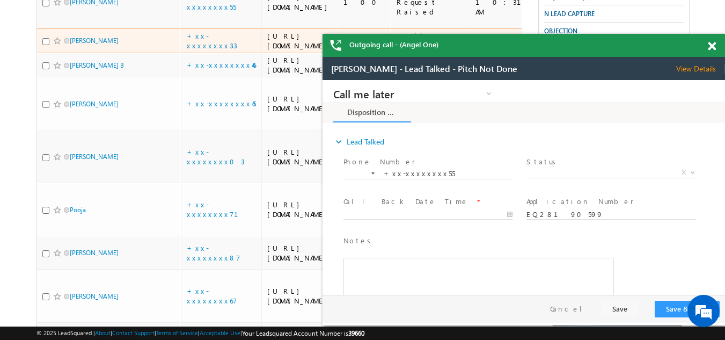
scroll to position [0, 0]
